Goal: Transaction & Acquisition: Purchase product/service

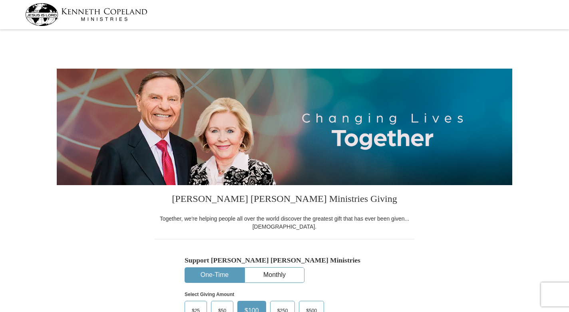
select select "MO"
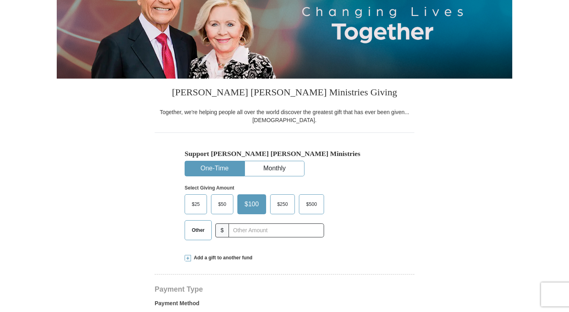
scroll to position [120, 0]
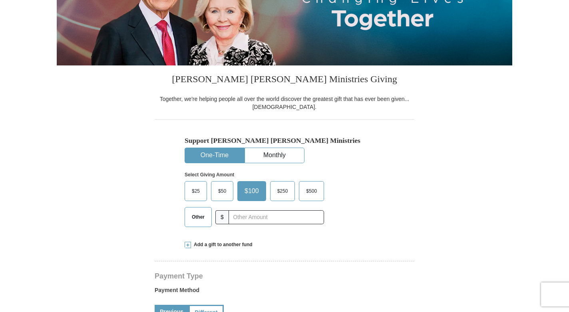
click at [190, 216] on span "Other" at bounding box center [198, 217] width 21 height 12
click at [0, 0] on input "Other" at bounding box center [0, 0] width 0 height 0
click at [212, 244] on span "Add a gift to another fund" at bounding box center [221, 245] width 61 height 7
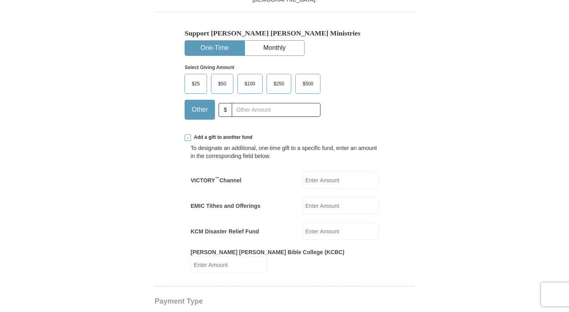
scroll to position [240, 0]
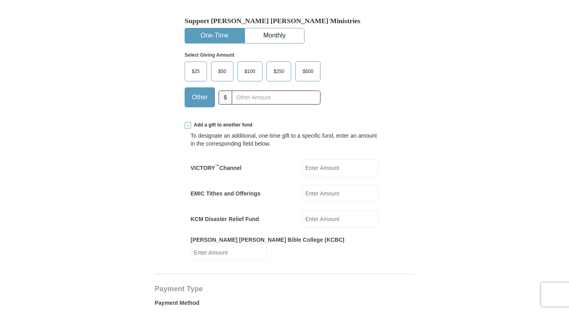
click at [311, 169] on input "VICTORY ™ Channel" at bounding box center [340, 167] width 76 height 17
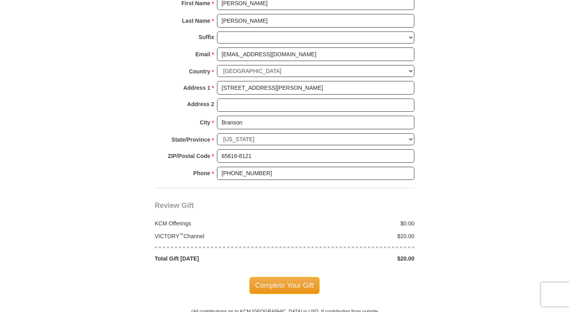
scroll to position [719, 0]
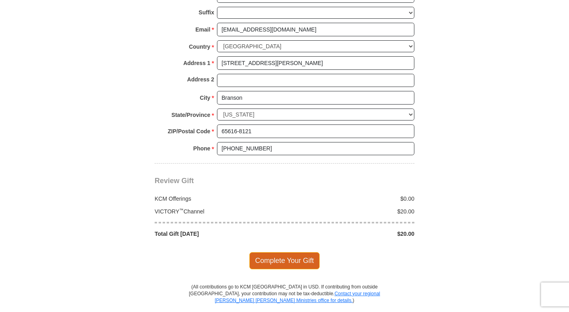
type input "20.00"
click at [279, 252] on span "Complete Your Gift" at bounding box center [284, 260] width 71 height 17
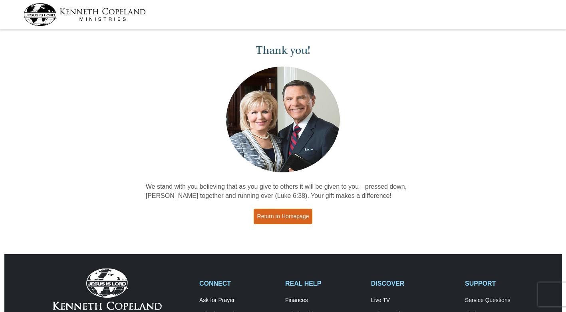
click at [278, 217] on link "Return to Homepage" at bounding box center [283, 217] width 59 height 16
